Goal: Information Seeking & Learning: Find specific fact

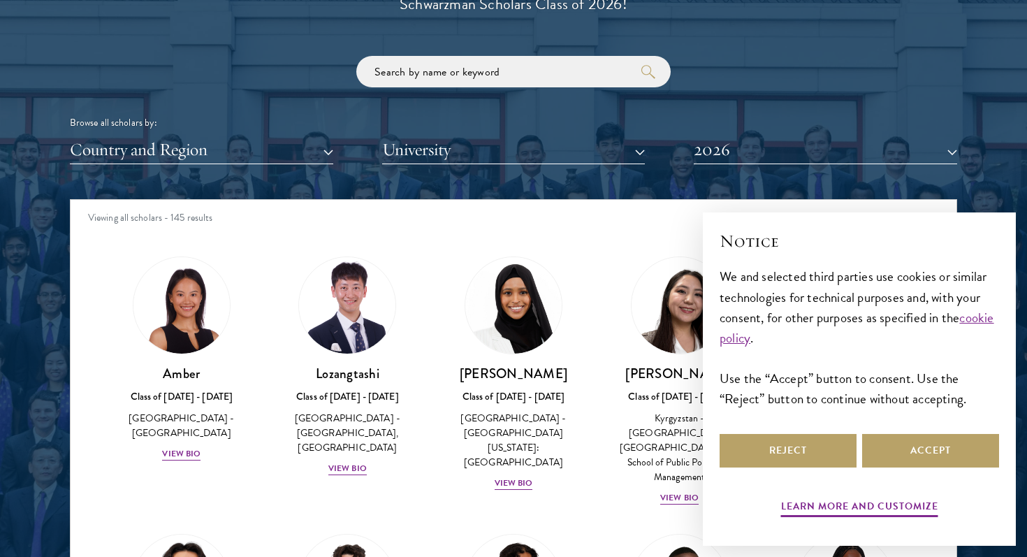
scroll to position [9, 0]
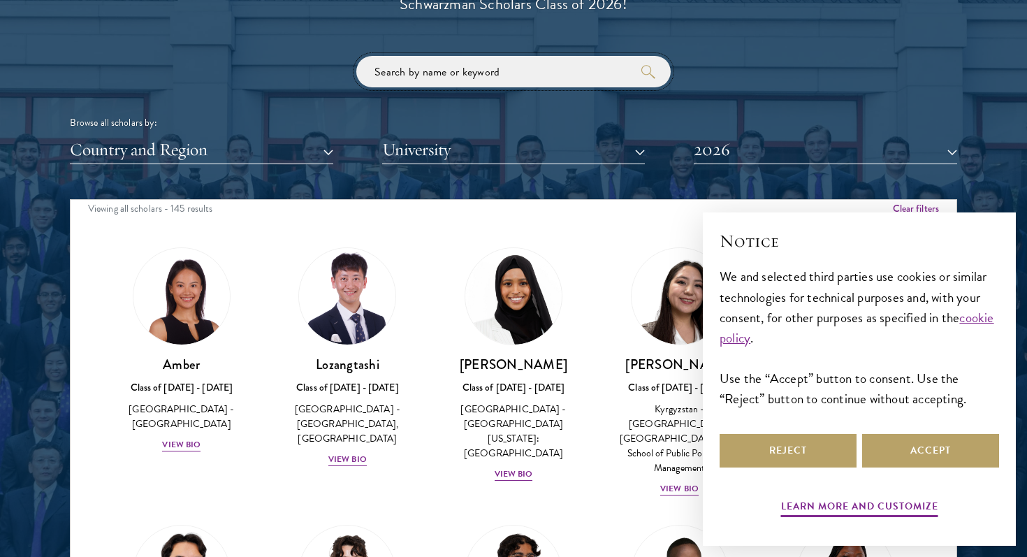
click at [560, 87] on input "search" at bounding box center [513, 71] width 314 height 31
type input "zhong"
click button "submit" at bounding box center [0, 0] width 0 height 0
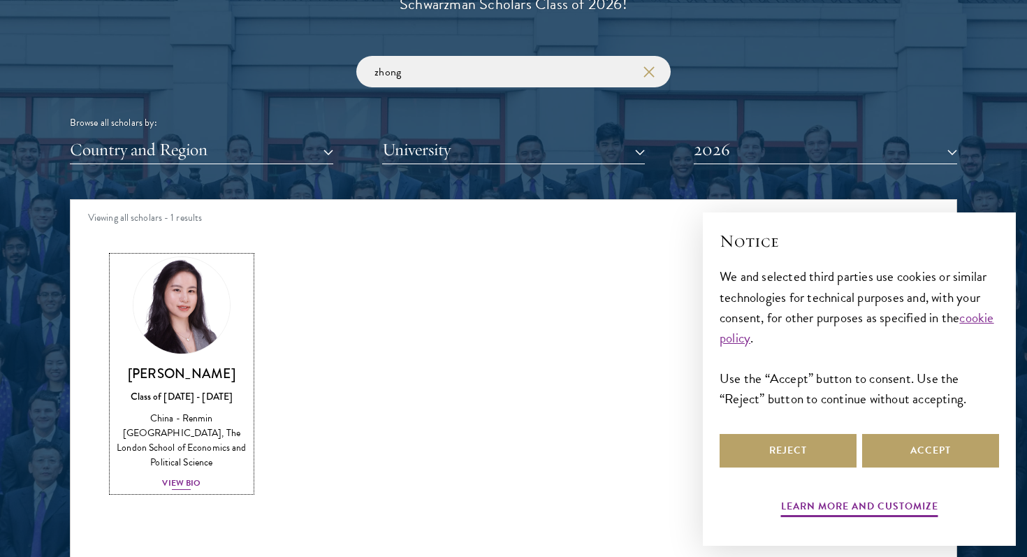
click at [187, 349] on img at bounding box center [182, 305] width 106 height 106
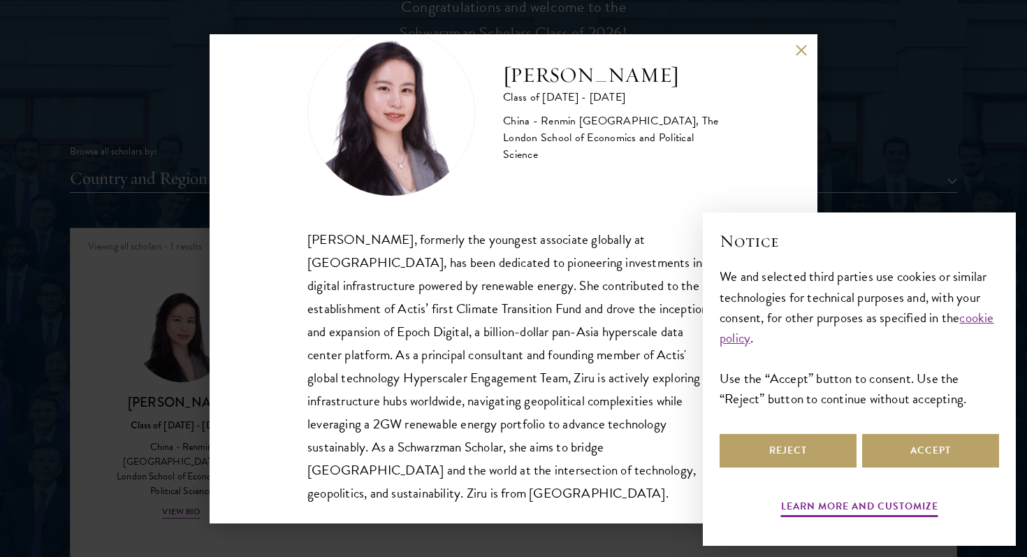
scroll to position [1690, 0]
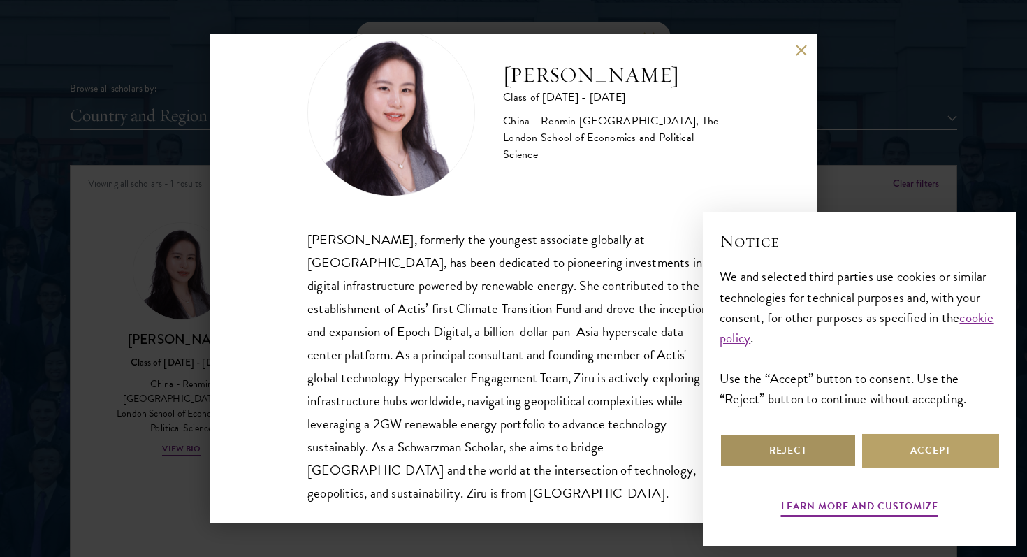
drag, startPoint x: 816, startPoint y: 460, endPoint x: 909, endPoint y: 432, distance: 97.0
click at [909, 432] on div "Reject Accept" at bounding box center [859, 450] width 279 height 39
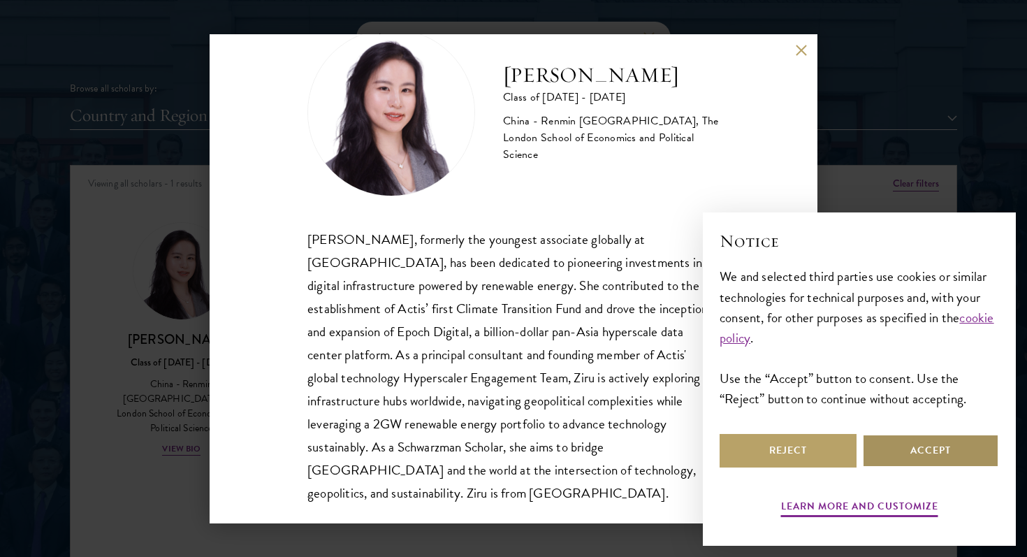
click at [906, 442] on button "Accept" at bounding box center [930, 451] width 137 height 34
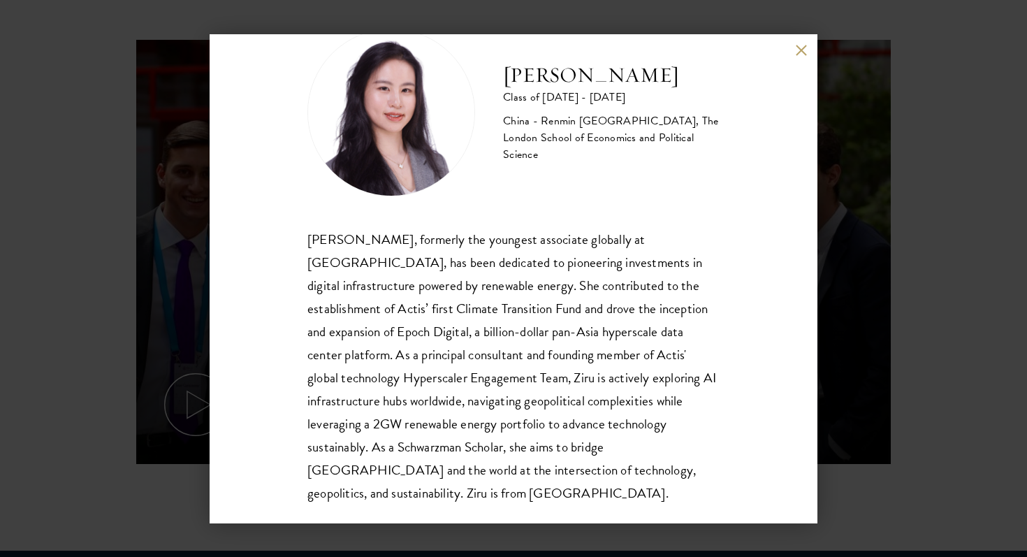
scroll to position [639, 0]
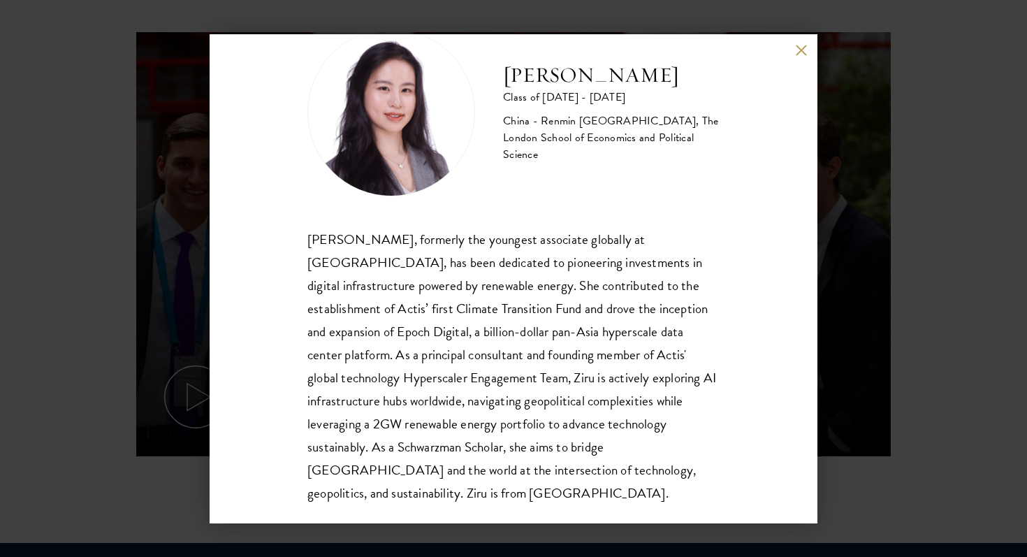
click at [558, 81] on h2 "[PERSON_NAME]" at bounding box center [611, 75] width 217 height 28
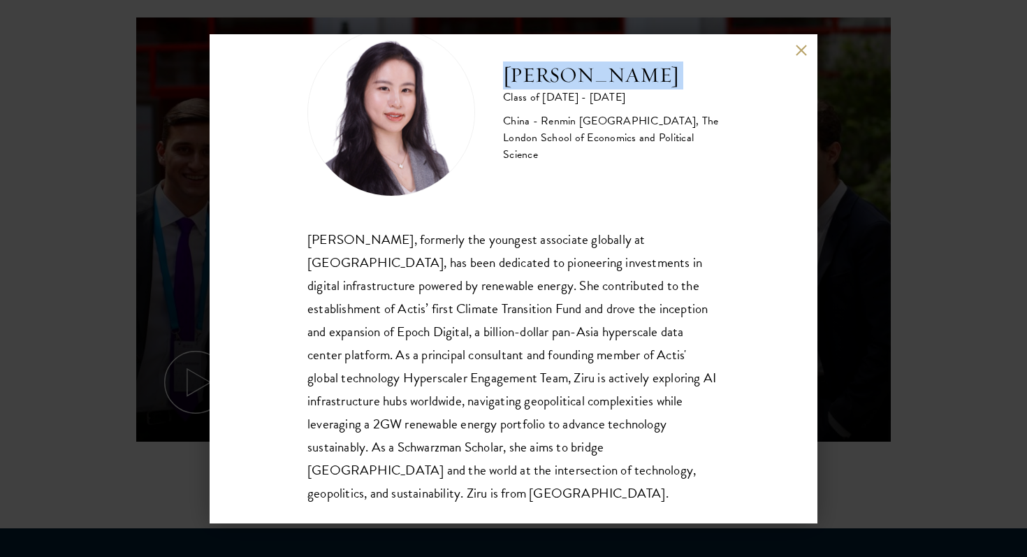
scroll to position [688, 0]
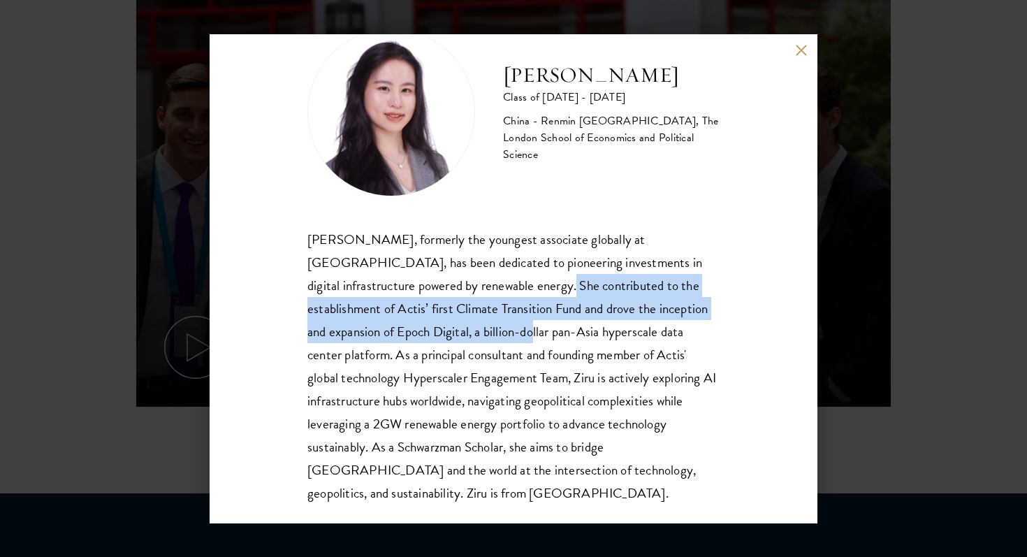
drag, startPoint x: 483, startPoint y: 286, endPoint x: 483, endPoint y: 330, distance: 44.0
click at [483, 330] on div "[PERSON_NAME], formerly the youngest associate globally at [GEOGRAPHIC_DATA], h…" at bounding box center [513, 366] width 412 height 277
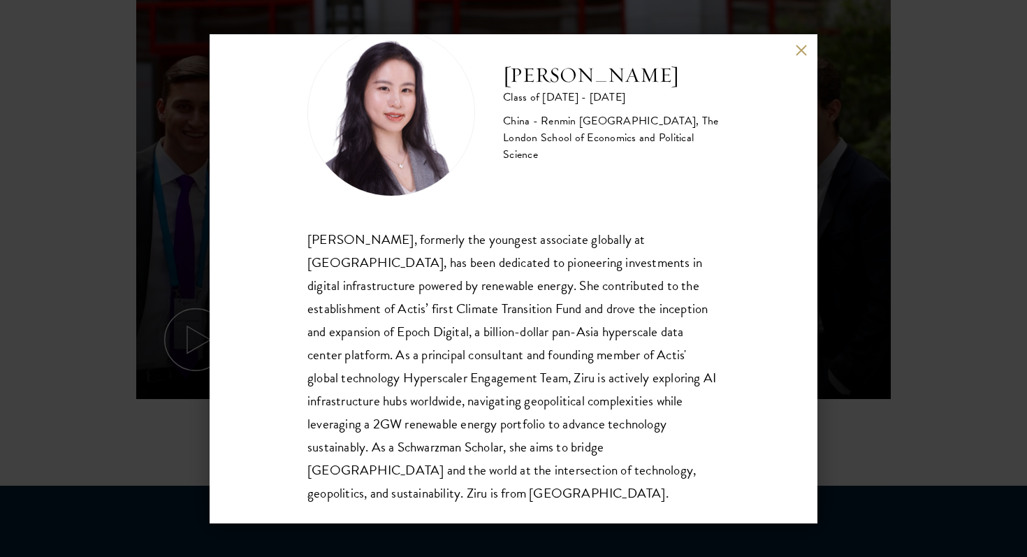
scroll to position [697, 0]
click at [612, 244] on div "[PERSON_NAME], formerly the youngest associate globally at [GEOGRAPHIC_DATA], h…" at bounding box center [513, 366] width 412 height 277
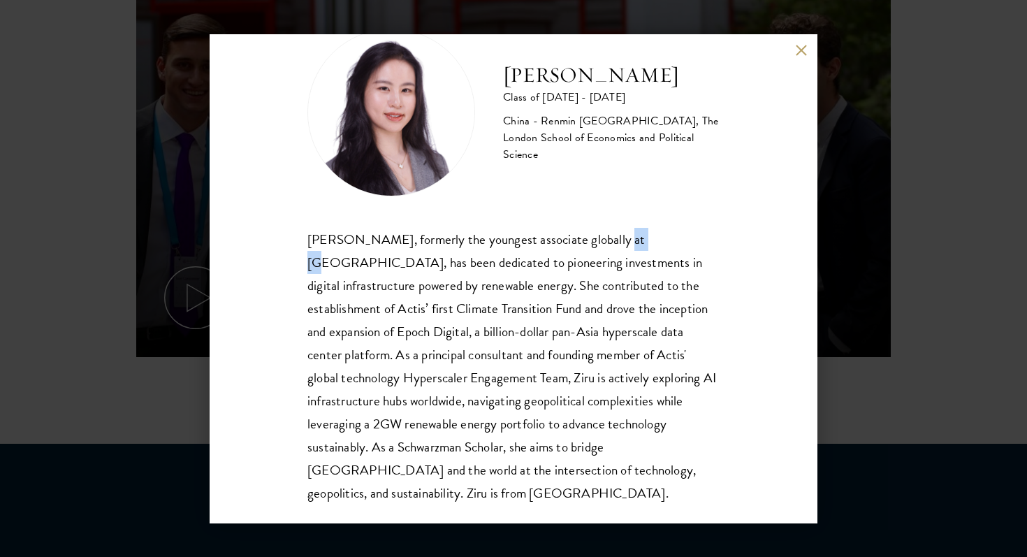
scroll to position [751, 0]
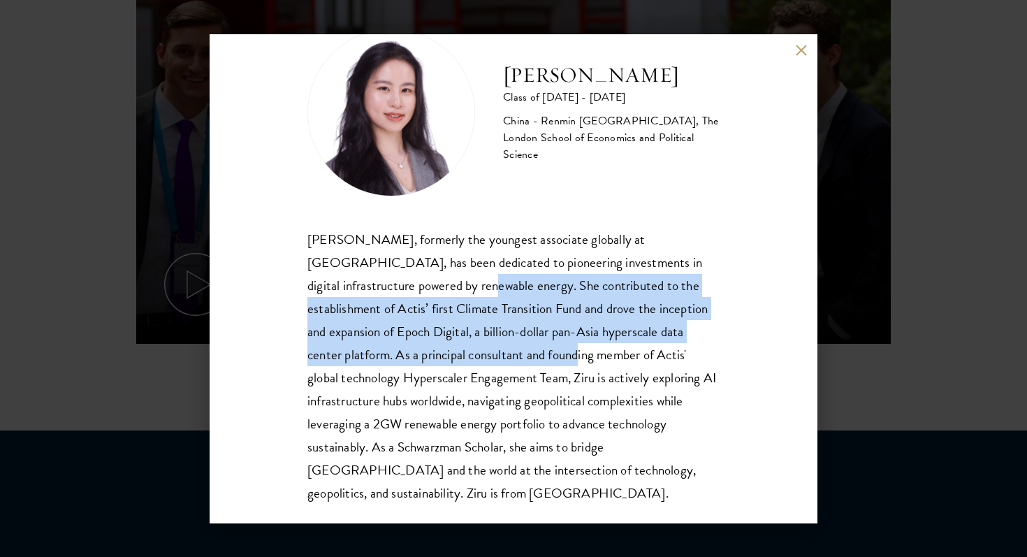
drag, startPoint x: 405, startPoint y: 287, endPoint x: 555, endPoint y: 358, distance: 166.3
click at [555, 358] on div "[PERSON_NAME], formerly the youngest associate globally at [GEOGRAPHIC_DATA], h…" at bounding box center [513, 366] width 412 height 277
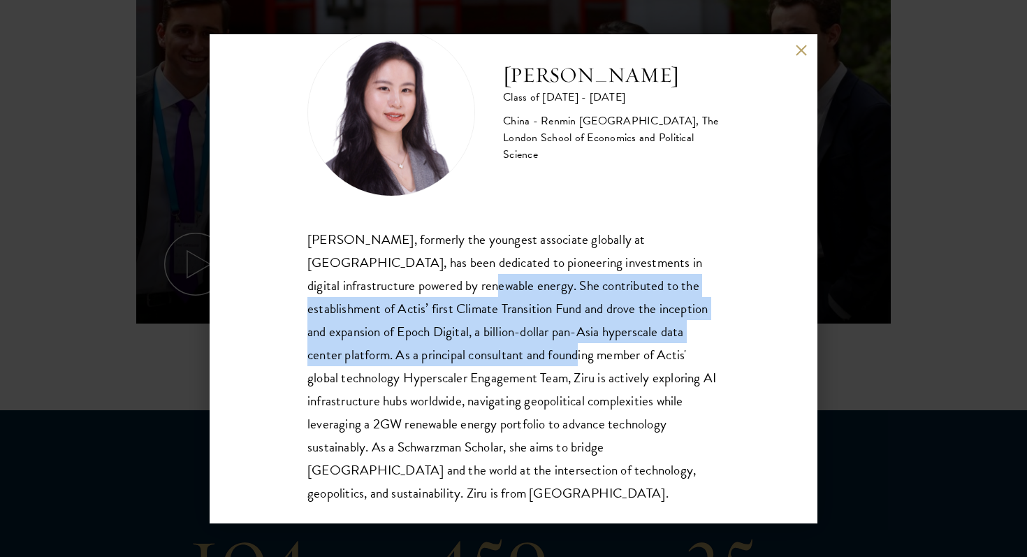
scroll to position [773, 0]
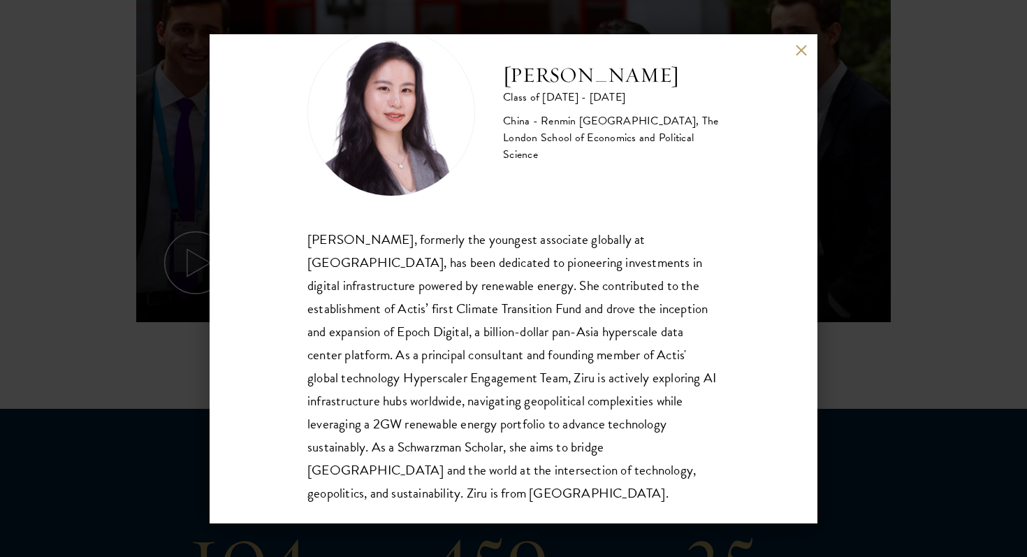
click at [908, 175] on div "[PERSON_NAME] Class of [DATE] - [DATE] [GEOGRAPHIC_DATA] - Renmin [GEOGRAPHIC_D…" at bounding box center [513, 278] width 1027 height 557
